Goal: Information Seeking & Learning: Learn about a topic

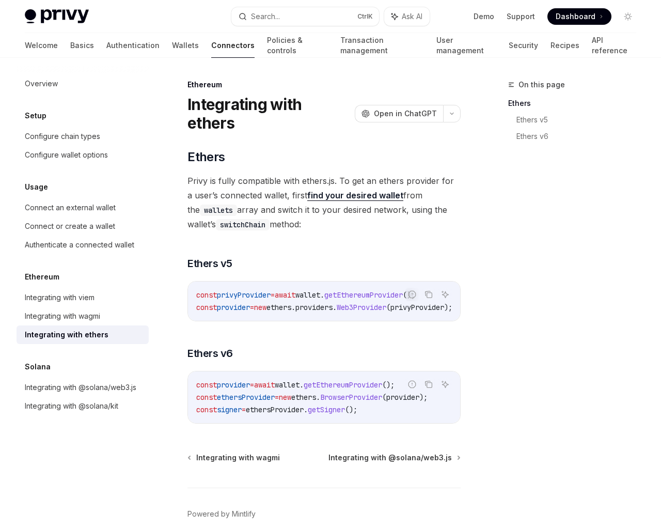
scroll to position [29, 0]
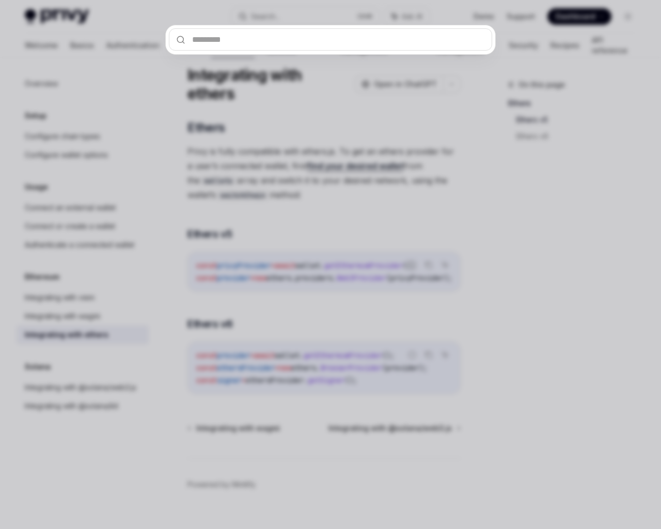
type input "*"
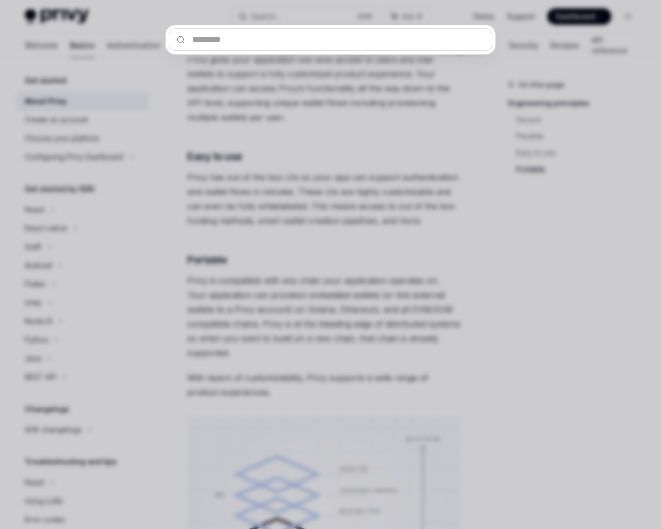
scroll to position [882, 0]
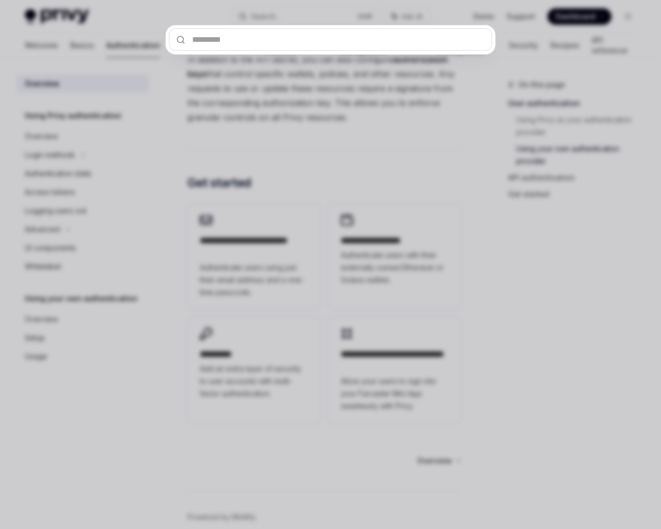
scroll to position [890, 0]
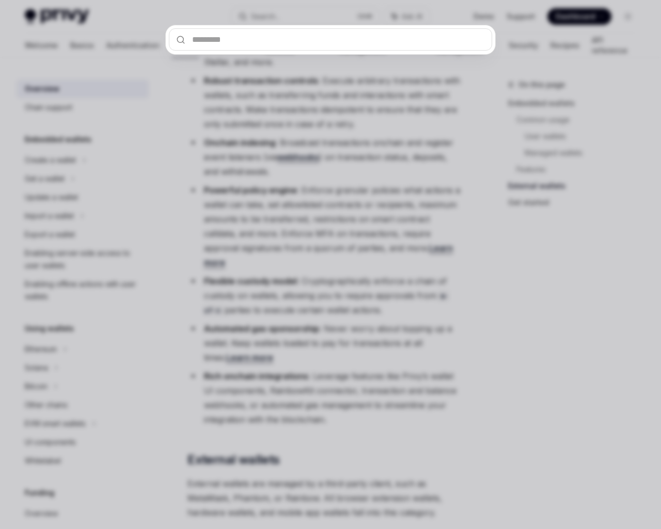
scroll to position [1886, 0]
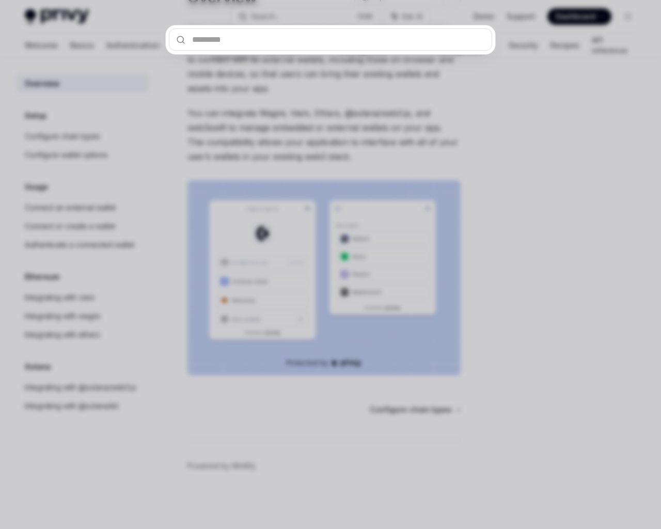
scroll to position [50, 0]
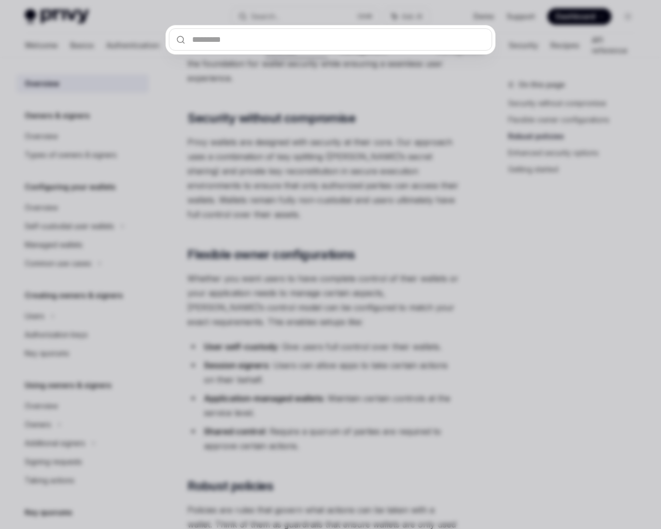
scroll to position [929, 0]
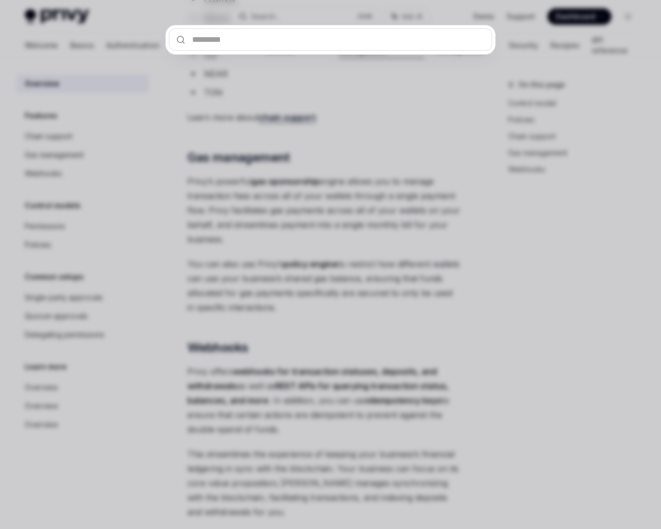
scroll to position [1, 0]
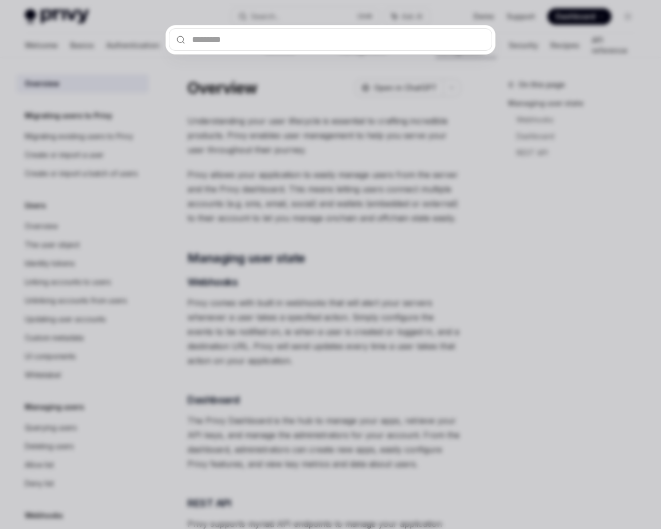
scroll to position [186, 0]
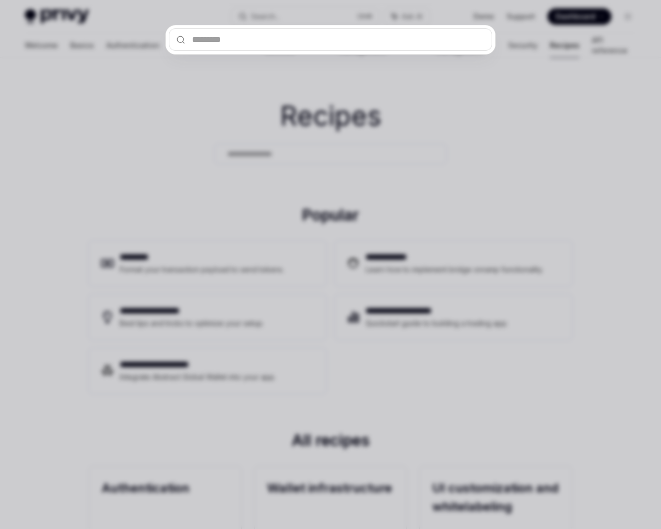
type textarea "*"
type input "*"
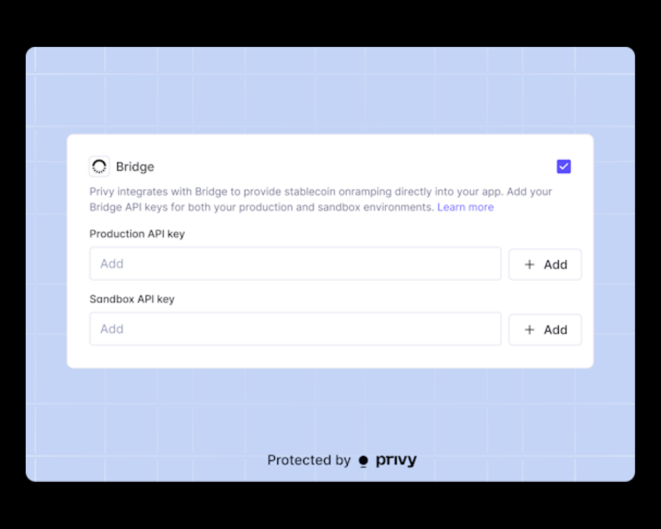
scroll to position [3616, 0]
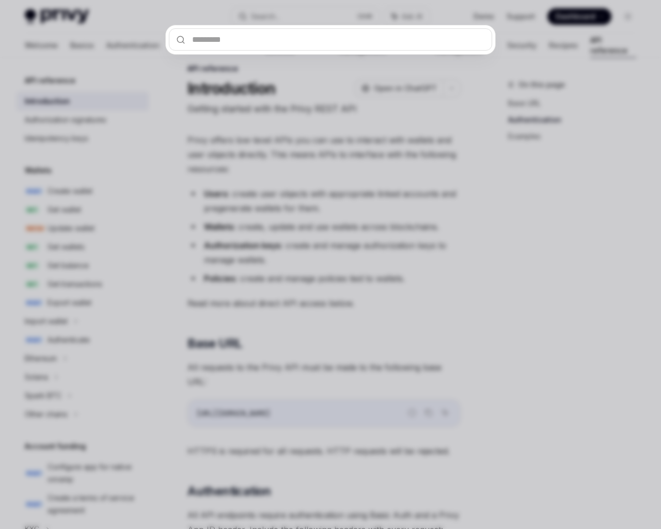
scroll to position [630, 0]
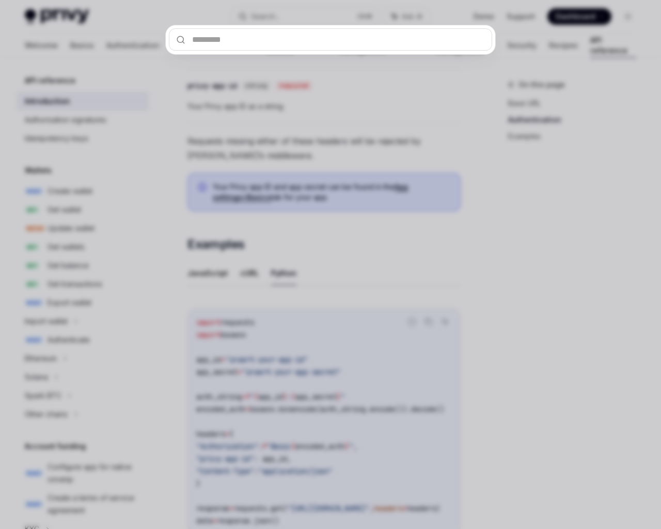
scroll to position [717, 0]
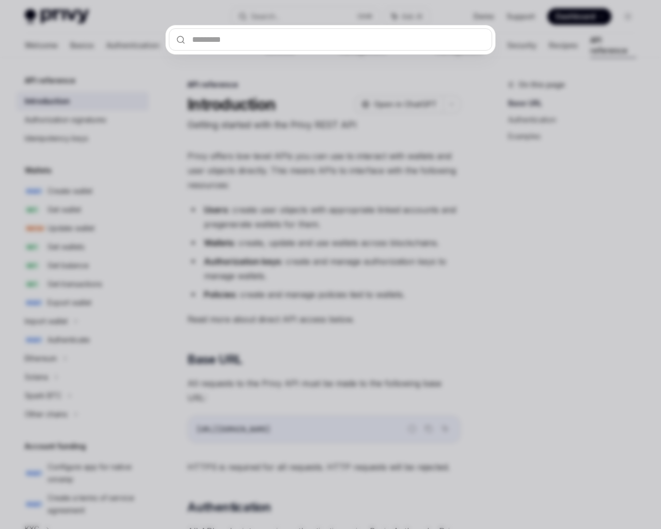
scroll to position [630, 0]
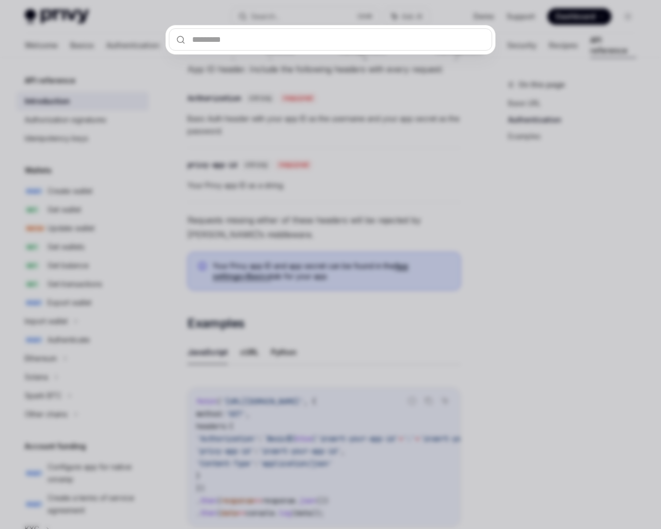
scroll to position [486, 0]
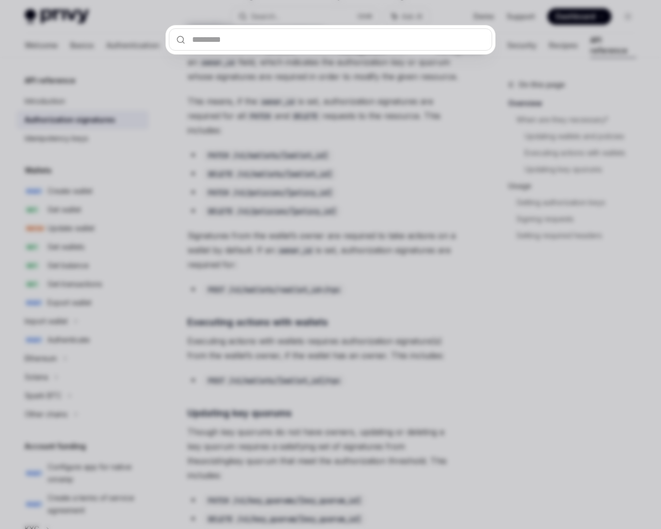
scroll to position [1546, 0]
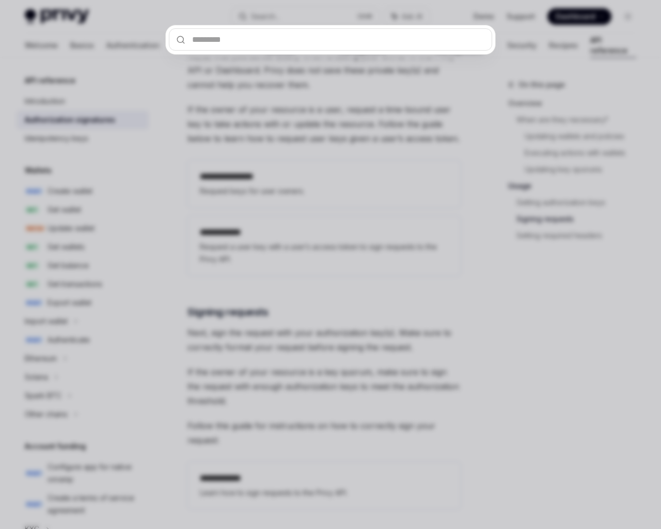
scroll to position [1862, 0]
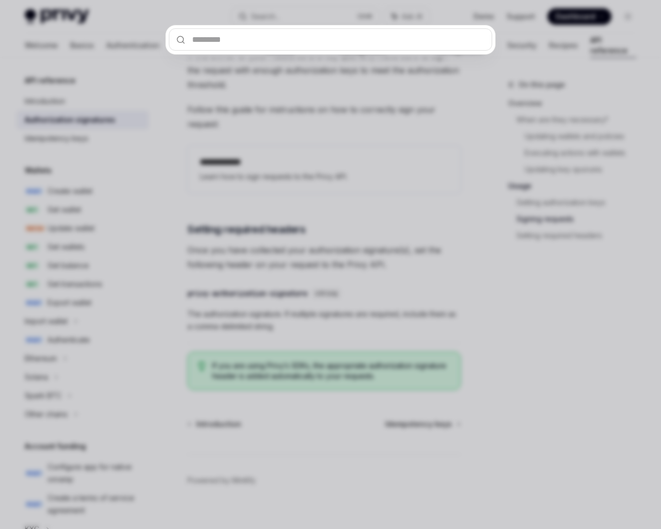
scroll to position [1856, 0]
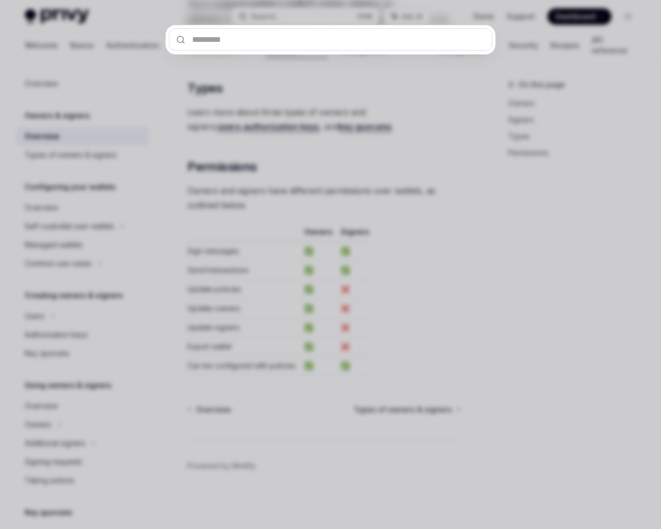
type textarea "*"
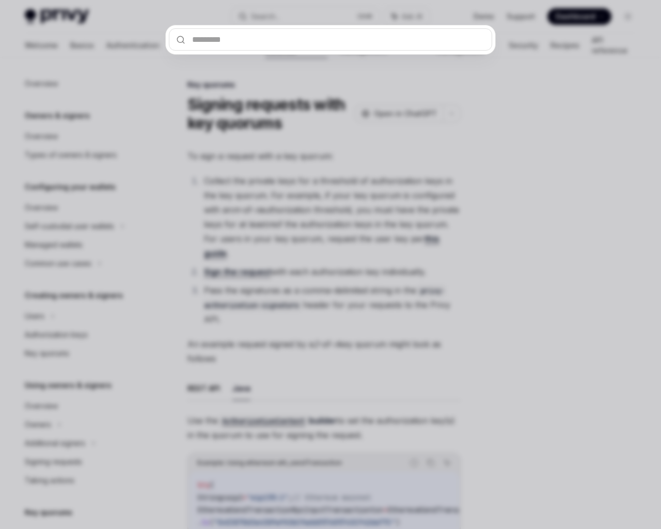
scroll to position [198, 0]
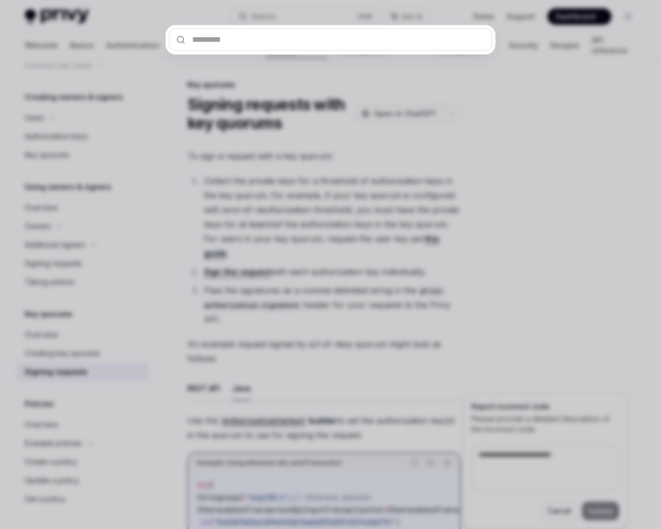
type textarea "*"
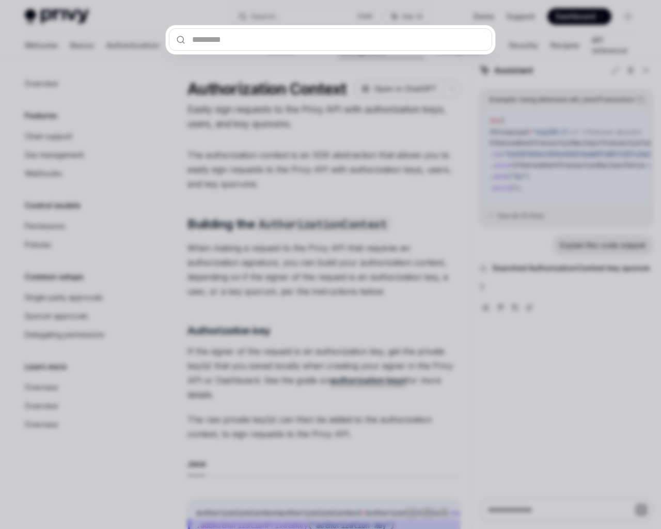
type textarea "*"
